Goal: Check status: Check status

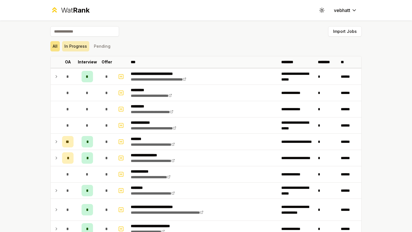
click at [73, 45] on button "In Progress" at bounding box center [75, 46] width 27 height 10
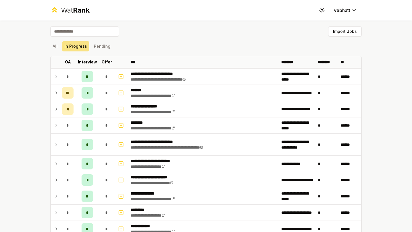
click at [137, 49] on div "All In Progress Pending" at bounding box center [205, 46] width 311 height 10
click at [107, 45] on button "Pending" at bounding box center [101, 46] width 21 height 10
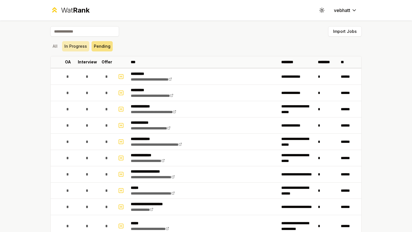
click at [76, 47] on button "In Progress" at bounding box center [75, 46] width 27 height 10
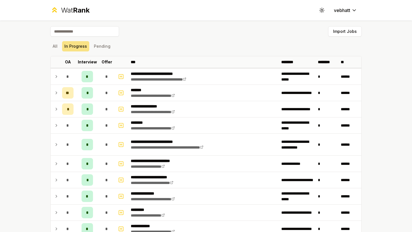
click at [123, 49] on div "All In Progress Pending" at bounding box center [205, 46] width 311 height 10
click at [196, 37] on div "Import Jobs" at bounding box center [205, 32] width 311 height 13
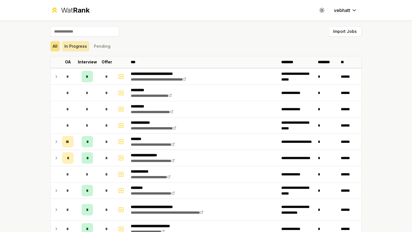
click at [77, 47] on button "In Progress" at bounding box center [75, 46] width 27 height 10
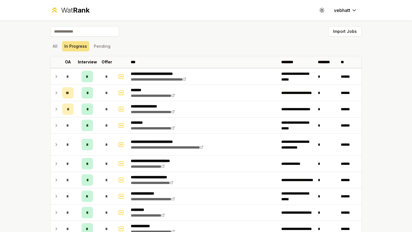
click at [166, 43] on div "All In Progress Pending" at bounding box center [205, 46] width 311 height 10
click at [199, 38] on div "Import Jobs" at bounding box center [205, 32] width 311 height 13
click at [101, 46] on button "Pending" at bounding box center [101, 46] width 21 height 10
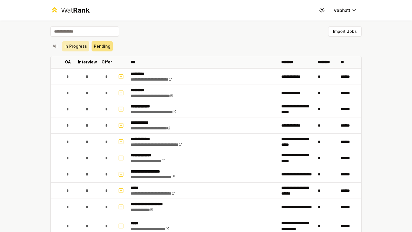
click at [75, 47] on button "In Progress" at bounding box center [75, 46] width 27 height 10
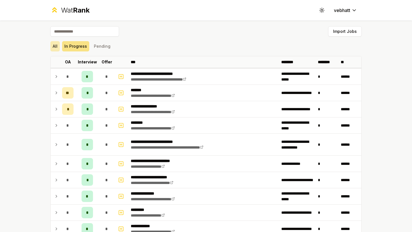
click at [56, 46] on button "All" at bounding box center [54, 46] width 9 height 10
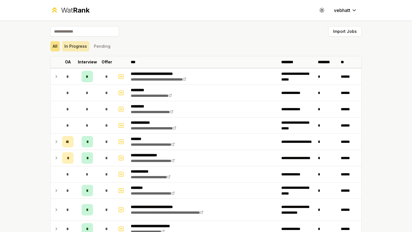
click at [78, 47] on button "In Progress" at bounding box center [75, 46] width 27 height 10
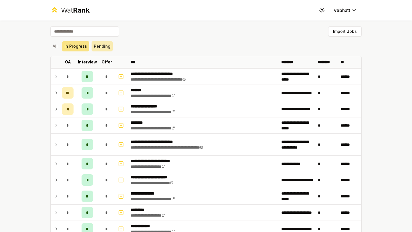
click at [101, 41] on button "Pending" at bounding box center [101, 46] width 21 height 10
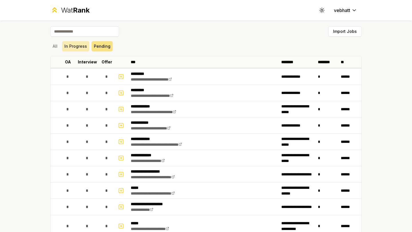
click at [80, 46] on button "In Progress" at bounding box center [75, 46] width 27 height 10
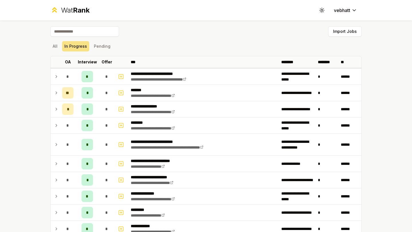
click at [148, 31] on div "Import Jobs" at bounding box center [205, 32] width 311 height 13
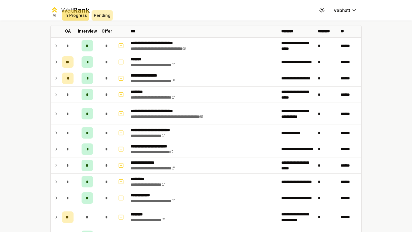
scroll to position [23, 0]
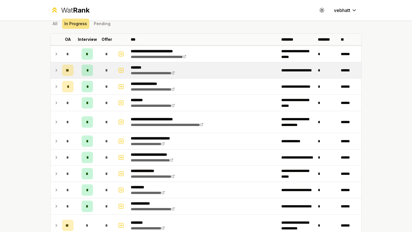
click at [55, 69] on icon at bounding box center [56, 70] width 5 height 7
click at [59, 69] on td at bounding box center [55, 70] width 9 height 16
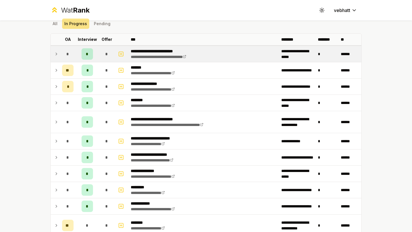
scroll to position [0, 0]
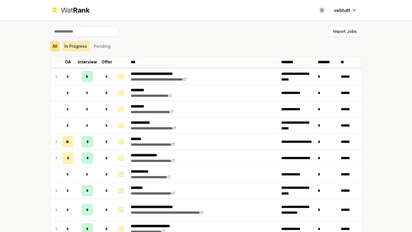
click at [76, 51] on button "In Progress" at bounding box center [75, 46] width 27 height 10
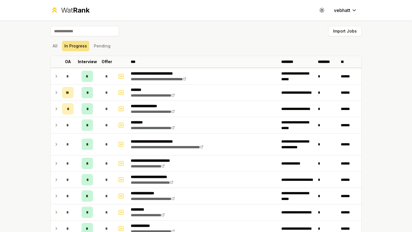
scroll to position [18, 0]
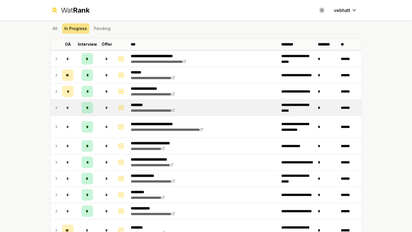
click at [57, 104] on td at bounding box center [55, 108] width 9 height 16
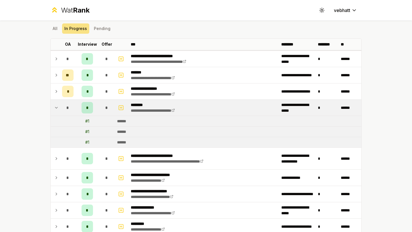
click at [55, 107] on icon at bounding box center [56, 107] width 5 height 7
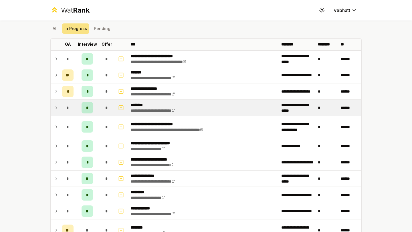
click at [54, 104] on td at bounding box center [55, 108] width 9 height 16
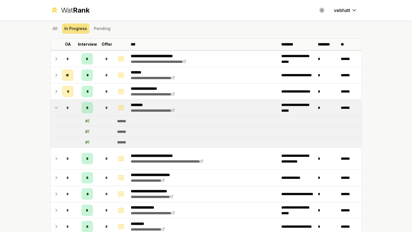
click at [57, 105] on icon at bounding box center [56, 107] width 5 height 7
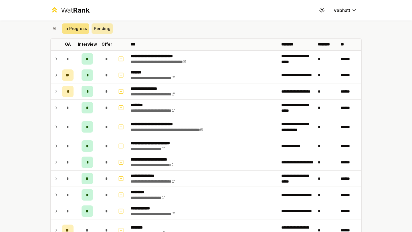
click at [99, 31] on button "Pending" at bounding box center [101, 28] width 21 height 10
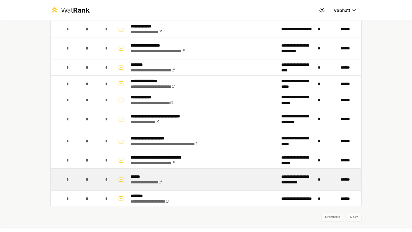
scroll to position [0, 0]
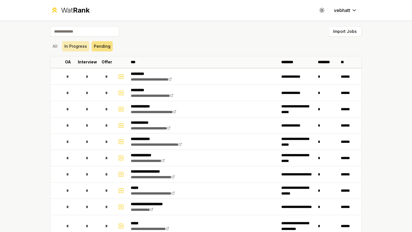
click at [79, 49] on button "In Progress" at bounding box center [75, 46] width 27 height 10
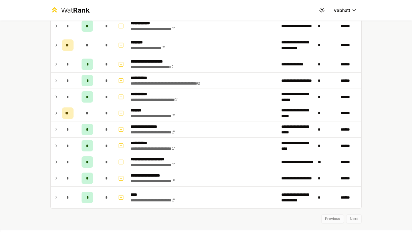
scroll to position [210, 0]
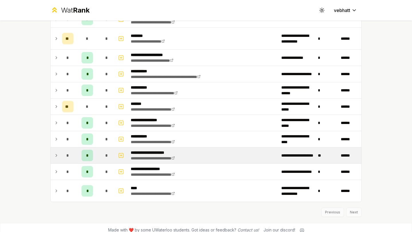
click at [57, 152] on icon at bounding box center [56, 155] width 5 height 7
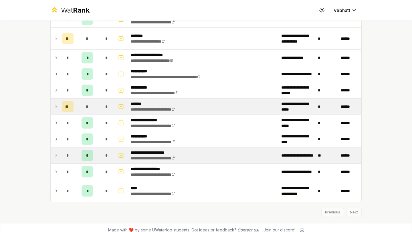
scroll to position [0, 0]
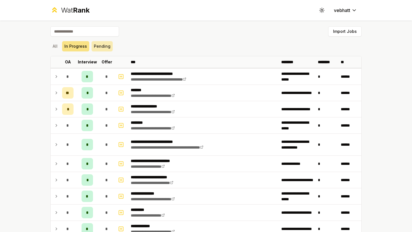
click at [98, 47] on button "Pending" at bounding box center [101, 46] width 21 height 10
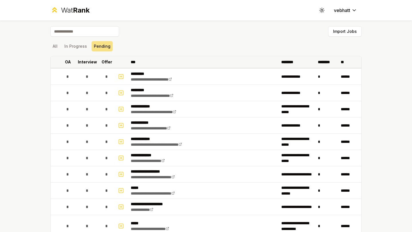
click at [203, 62] on th "***" at bounding box center [203, 61] width 150 height 11
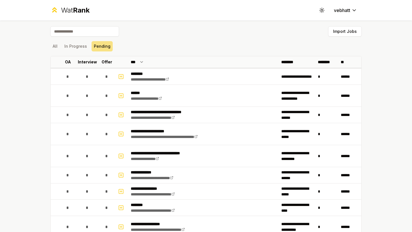
click at [149, 49] on div "All In Progress Pending" at bounding box center [205, 46] width 311 height 10
click at [81, 47] on button "In Progress" at bounding box center [75, 46] width 27 height 10
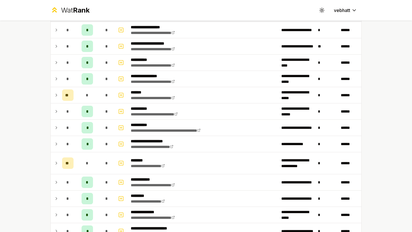
scroll to position [215, 0]
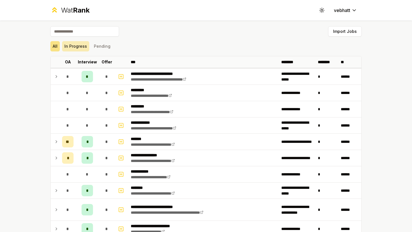
click at [82, 49] on button "In Progress" at bounding box center [75, 46] width 27 height 10
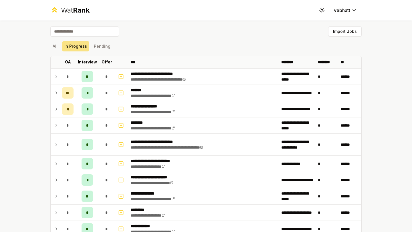
click at [31, 135] on div "**********" at bounding box center [206, 116] width 412 height 232
click at [211, 53] on div "All In Progress Pending" at bounding box center [205, 46] width 311 height 15
click at [223, 47] on div "All In Progress Pending" at bounding box center [205, 46] width 311 height 10
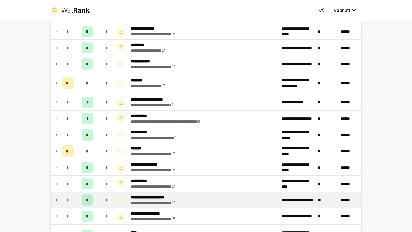
scroll to position [215, 0]
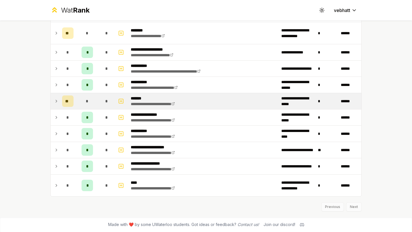
click at [56, 98] on icon at bounding box center [56, 101] width 5 height 7
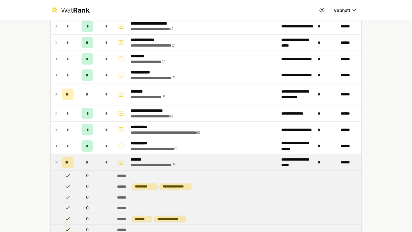
scroll to position [170, 0]
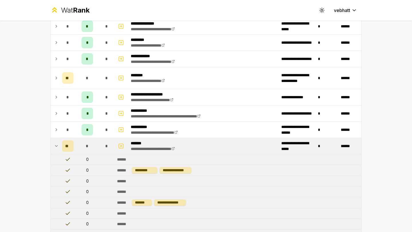
click at [55, 143] on icon at bounding box center [56, 146] width 5 height 7
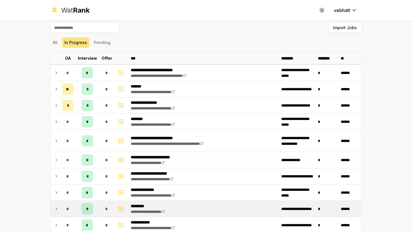
scroll to position [0, 0]
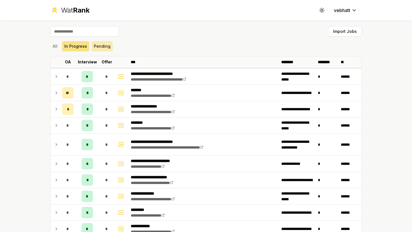
click at [99, 45] on button "Pending" at bounding box center [101, 46] width 21 height 10
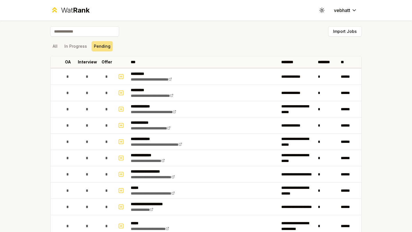
scroll to position [5, 0]
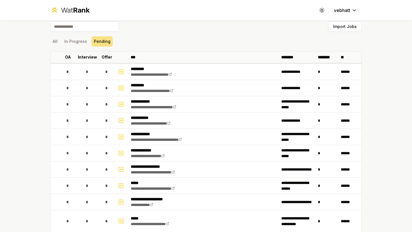
click at [157, 38] on div "All In Progress Pending" at bounding box center [205, 41] width 311 height 10
click at [60, 42] on div "All In Progress Pending" at bounding box center [205, 41] width 311 height 10
click at [65, 41] on button "In Progress" at bounding box center [75, 41] width 27 height 10
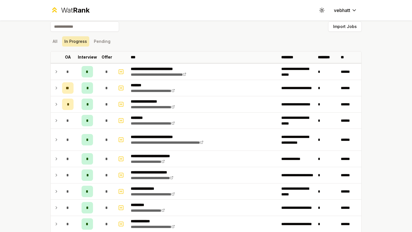
click at [64, 39] on button "In Progress" at bounding box center [75, 41] width 27 height 10
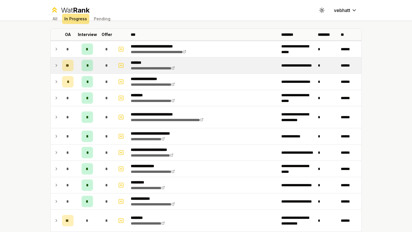
scroll to position [215, 0]
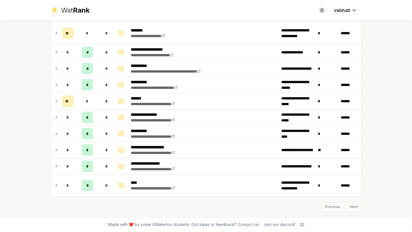
click at [406, 96] on div "**********" at bounding box center [206, 116] width 412 height 232
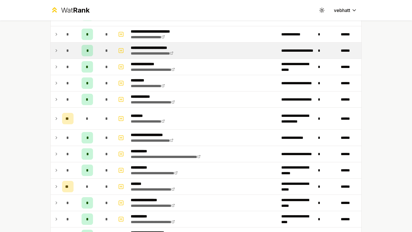
scroll to position [94, 0]
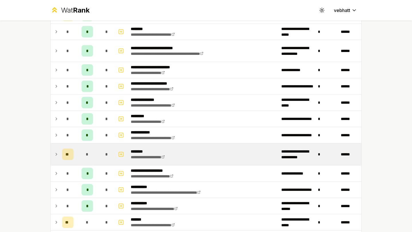
click at [55, 152] on icon at bounding box center [56, 154] width 5 height 7
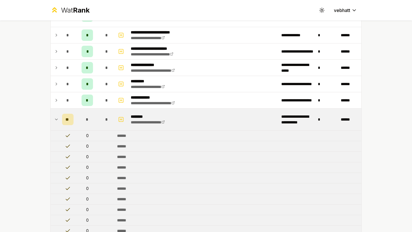
scroll to position [77, 0]
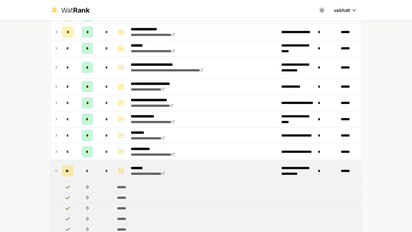
click at [54, 169] on icon at bounding box center [56, 170] width 5 height 7
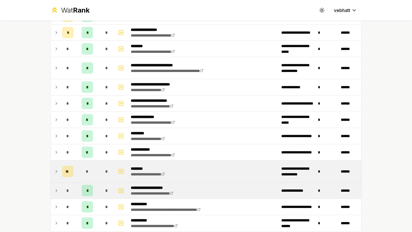
scroll to position [0, 0]
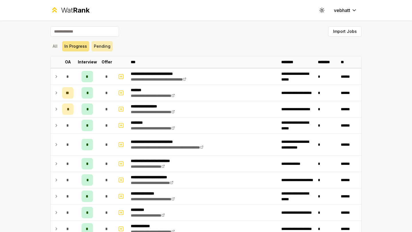
click at [100, 47] on button "Pending" at bounding box center [101, 46] width 21 height 10
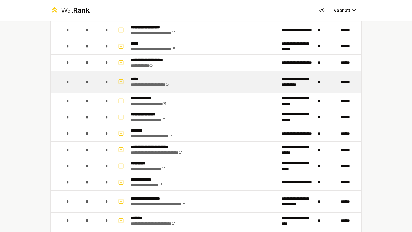
scroll to position [5, 0]
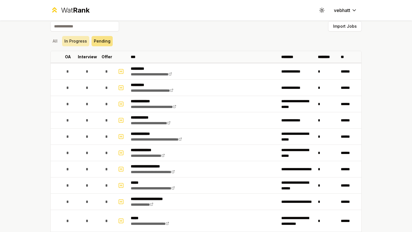
click at [72, 38] on button "In Progress" at bounding box center [75, 41] width 27 height 10
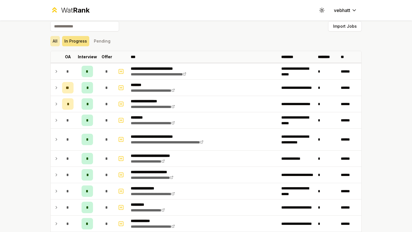
click at [52, 43] on button "All" at bounding box center [54, 41] width 9 height 10
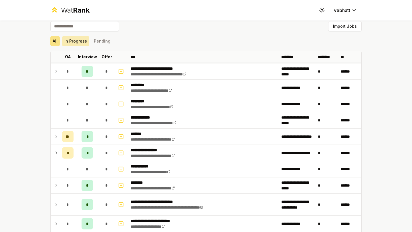
click at [72, 41] on button "In Progress" at bounding box center [75, 41] width 27 height 10
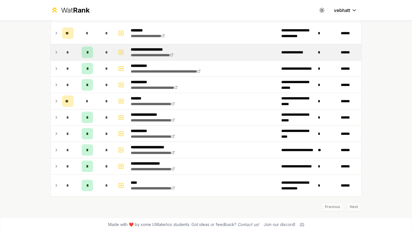
scroll to position [0, 0]
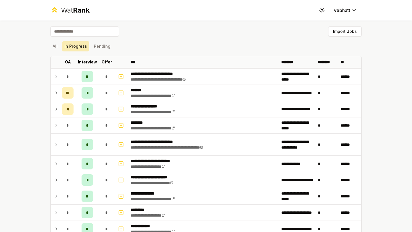
click at [87, 44] on button "In Progress" at bounding box center [75, 46] width 27 height 10
click at [97, 47] on button "Pending" at bounding box center [101, 46] width 21 height 10
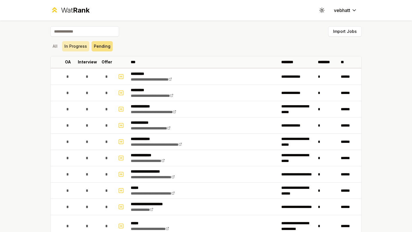
click at [75, 48] on button "In Progress" at bounding box center [75, 46] width 27 height 10
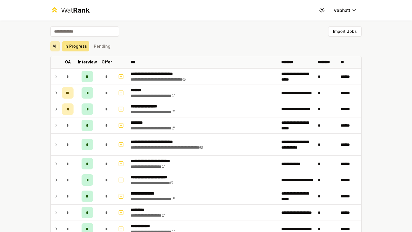
click at [56, 45] on button "All" at bounding box center [54, 46] width 9 height 10
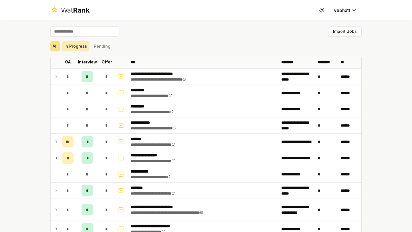
click at [71, 44] on button "In Progress" at bounding box center [75, 46] width 27 height 10
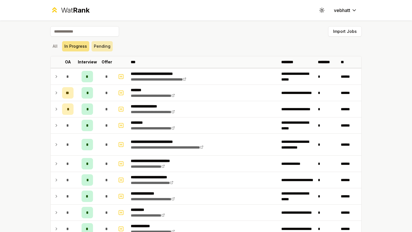
click at [99, 47] on button "Pending" at bounding box center [101, 46] width 21 height 10
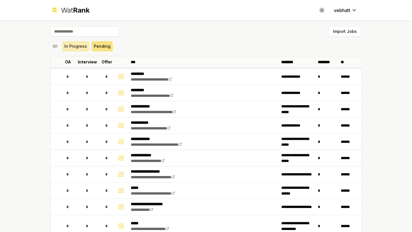
click at [83, 47] on button "In Progress" at bounding box center [75, 46] width 27 height 10
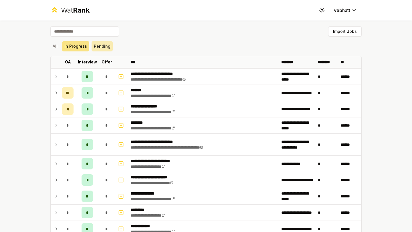
click at [96, 44] on button "Pending" at bounding box center [101, 46] width 21 height 10
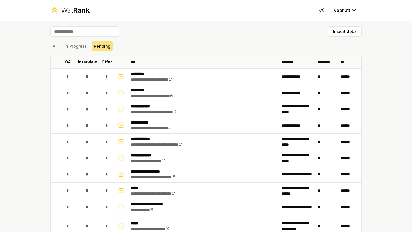
click at [151, 51] on div "All In Progress Pending" at bounding box center [205, 46] width 311 height 10
click at [69, 48] on button "In Progress" at bounding box center [75, 46] width 27 height 10
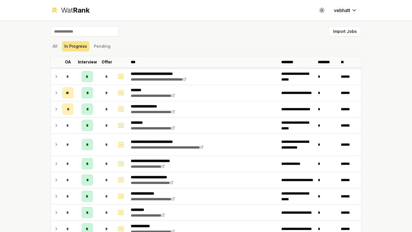
click at [147, 42] on div "All In Progress Pending" at bounding box center [205, 46] width 311 height 10
click at [98, 42] on button "Pending" at bounding box center [101, 46] width 21 height 10
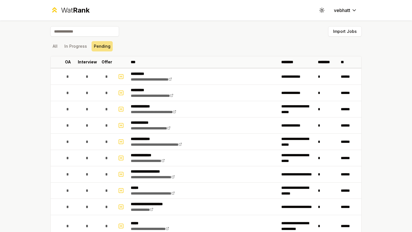
click at [71, 41] on div "All In Progress Pending" at bounding box center [205, 46] width 311 height 15
click at [67, 47] on button "In Progress" at bounding box center [75, 46] width 27 height 10
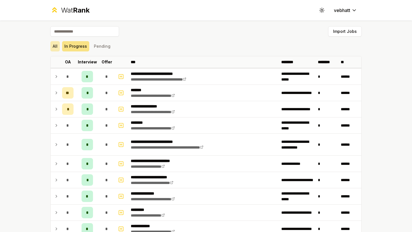
click at [57, 47] on button "All" at bounding box center [54, 46] width 9 height 10
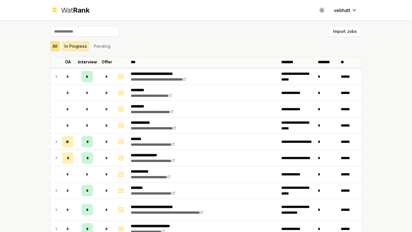
click at [78, 46] on button "In Progress" at bounding box center [75, 46] width 27 height 10
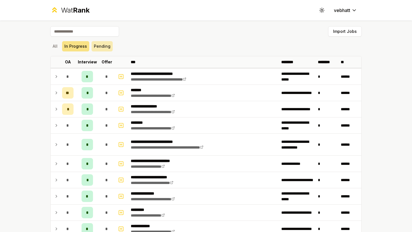
click at [97, 48] on button "Pending" at bounding box center [101, 46] width 21 height 10
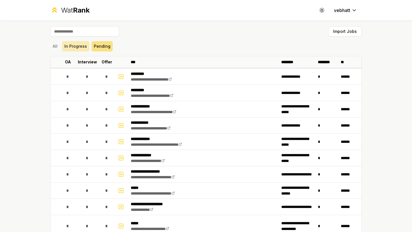
click at [81, 48] on button "In Progress" at bounding box center [75, 46] width 27 height 10
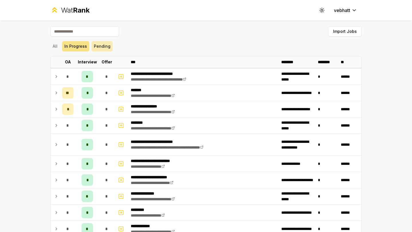
click at [100, 45] on button "Pending" at bounding box center [101, 46] width 21 height 10
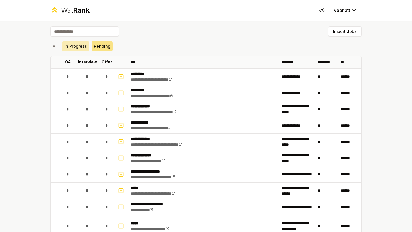
click at [73, 45] on button "In Progress" at bounding box center [75, 46] width 27 height 10
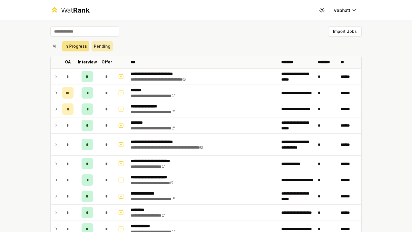
click at [99, 45] on button "Pending" at bounding box center [101, 46] width 21 height 10
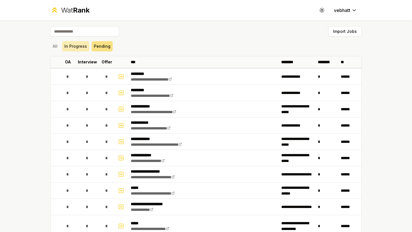
click at [79, 47] on button "In Progress" at bounding box center [75, 46] width 27 height 10
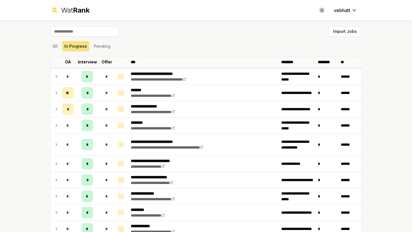
click at [151, 51] on div "All In Progress Pending" at bounding box center [205, 46] width 311 height 10
click at [93, 45] on button "Pending" at bounding box center [101, 46] width 21 height 10
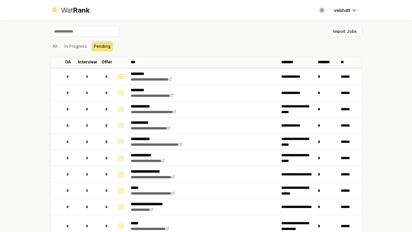
click at [118, 46] on div "All In Progress Pending" at bounding box center [205, 46] width 311 height 10
click at [69, 43] on button "In Progress" at bounding box center [75, 46] width 27 height 10
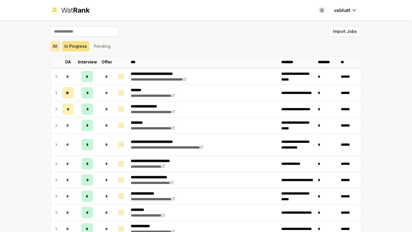
click at [53, 43] on button "All" at bounding box center [54, 46] width 9 height 10
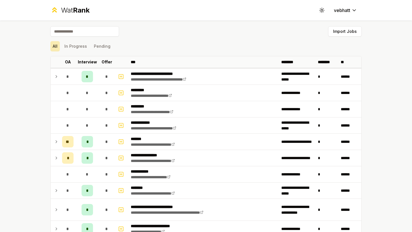
click at [53, 44] on button "All" at bounding box center [54, 46] width 9 height 10
click at [65, 44] on button "In Progress" at bounding box center [75, 46] width 27 height 10
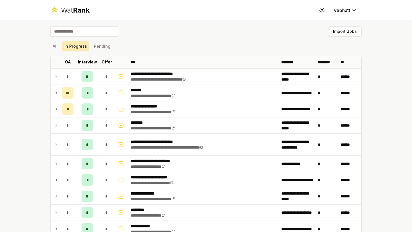
click at [72, 44] on button "In Progress" at bounding box center [75, 46] width 27 height 10
click at [103, 44] on button "Pending" at bounding box center [101, 46] width 21 height 10
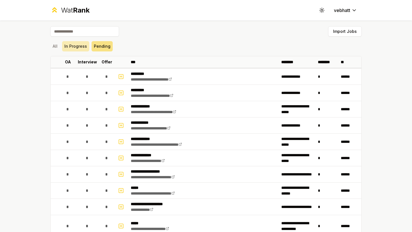
click at [83, 44] on button "In Progress" at bounding box center [75, 46] width 27 height 10
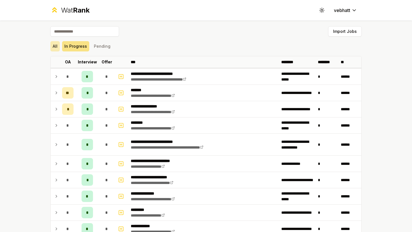
click at [53, 44] on button "All" at bounding box center [54, 46] width 9 height 10
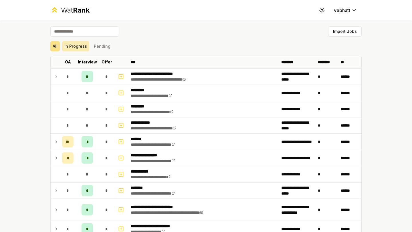
click at [85, 50] on button "In Progress" at bounding box center [75, 46] width 27 height 10
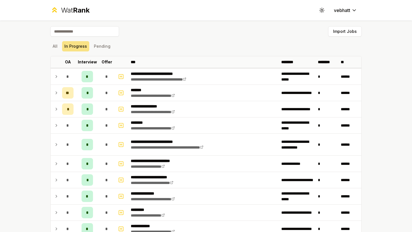
click at [136, 45] on div "All In Progress Pending" at bounding box center [205, 46] width 311 height 10
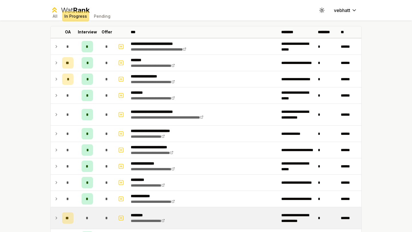
scroll to position [215, 0]
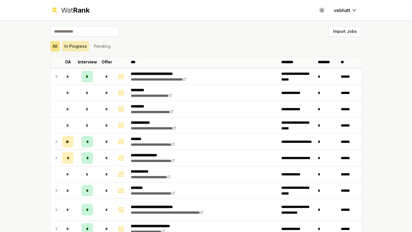
click at [79, 50] on button "In Progress" at bounding box center [75, 46] width 27 height 10
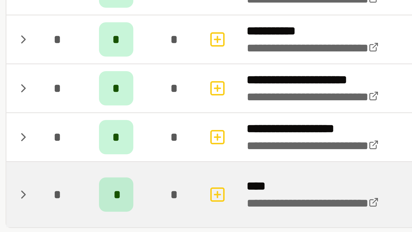
scroll to position [207, 0]
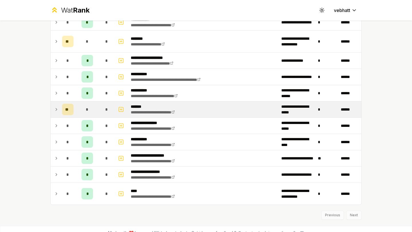
click at [55, 107] on icon at bounding box center [56, 109] width 5 height 7
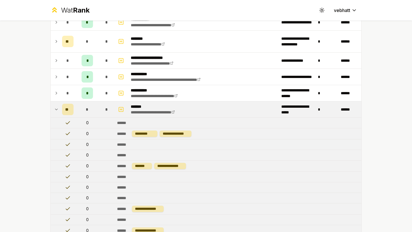
click at [27, 102] on div "**********" at bounding box center [206, 116] width 412 height 232
click at [55, 108] on icon at bounding box center [56, 109] width 5 height 7
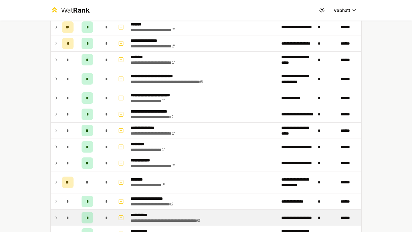
scroll to position [0, 0]
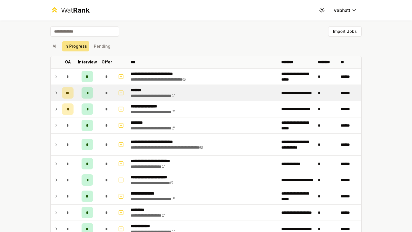
click at [57, 90] on icon at bounding box center [56, 92] width 5 height 7
click at [56, 91] on icon at bounding box center [56, 92] width 5 height 7
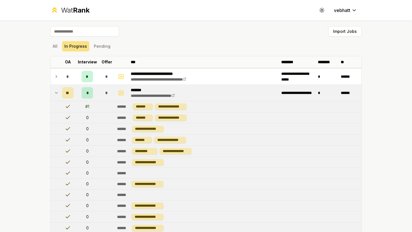
click at [56, 91] on icon at bounding box center [56, 92] width 5 height 7
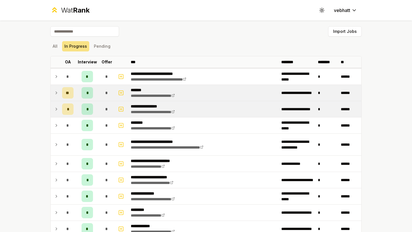
click at [55, 111] on icon at bounding box center [56, 109] width 5 height 7
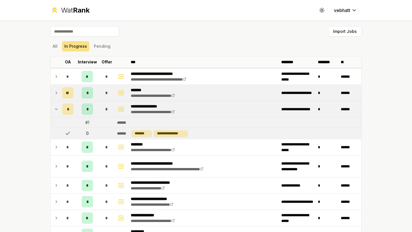
click at [55, 107] on icon at bounding box center [56, 109] width 5 height 7
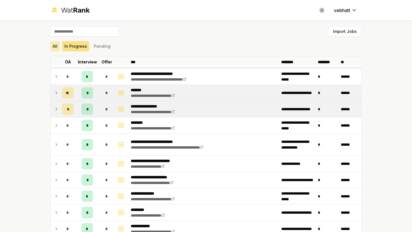
click at [54, 48] on button "All" at bounding box center [54, 46] width 9 height 10
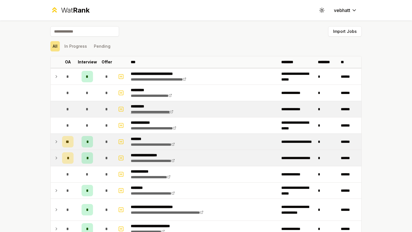
click at [156, 112] on link "**********" at bounding box center [152, 112] width 43 height 4
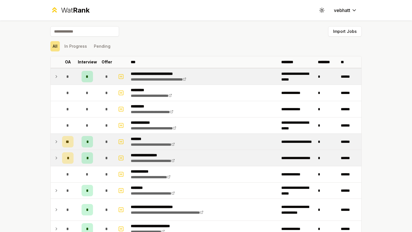
click at [55, 73] on icon at bounding box center [56, 76] width 5 height 7
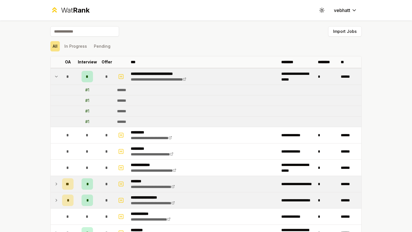
click at [56, 74] on icon at bounding box center [56, 76] width 5 height 7
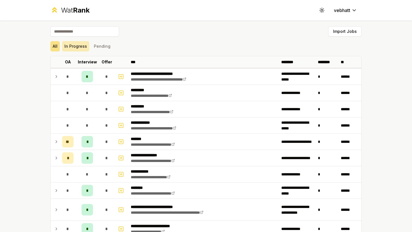
click at [74, 49] on button "In Progress" at bounding box center [75, 46] width 27 height 10
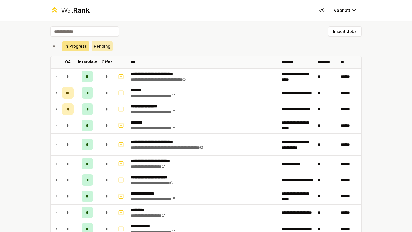
click at [99, 45] on button "Pending" at bounding box center [101, 46] width 21 height 10
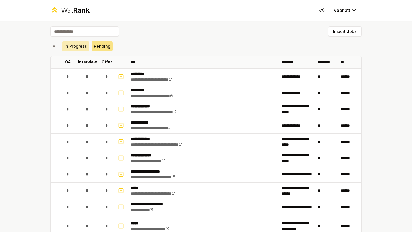
click at [79, 46] on button "In Progress" at bounding box center [75, 46] width 27 height 10
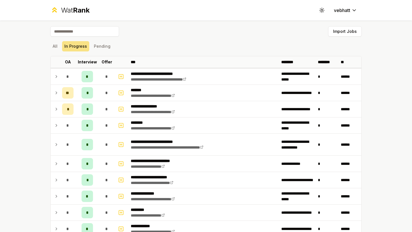
click at [50, 44] on div "**********" at bounding box center [205, 227] width 329 height 412
click at [53, 44] on button "All" at bounding box center [54, 46] width 9 height 10
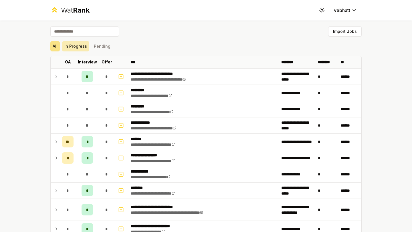
click at [79, 45] on button "In Progress" at bounding box center [75, 46] width 27 height 10
